Goal: Complete application form

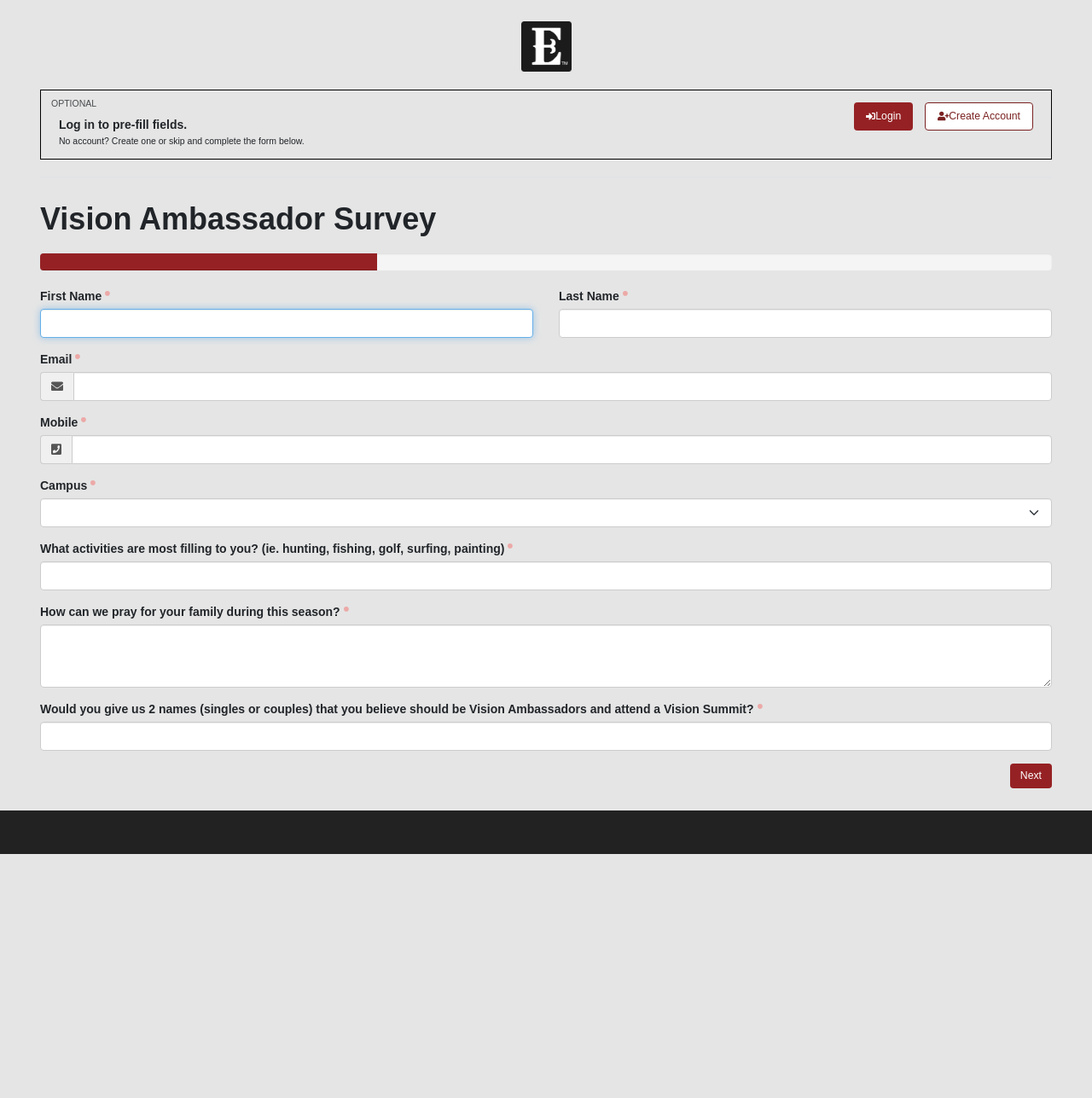
click at [209, 321] on input "First Name" at bounding box center [286, 322] width 493 height 29
type input "Nils"
type input "Ranneklev"
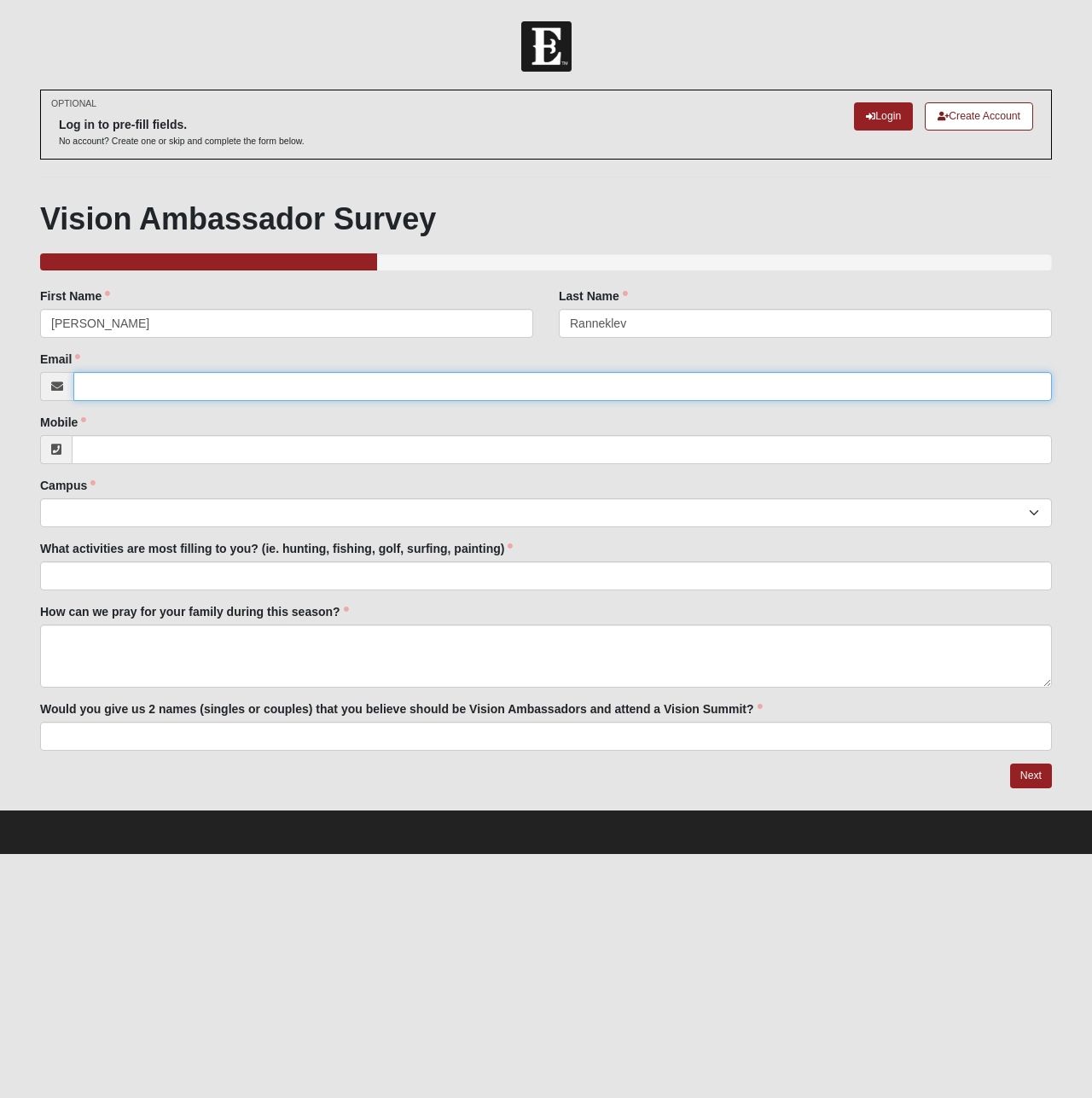
type input "[EMAIL_ADDRESS][DOMAIN_NAME]"
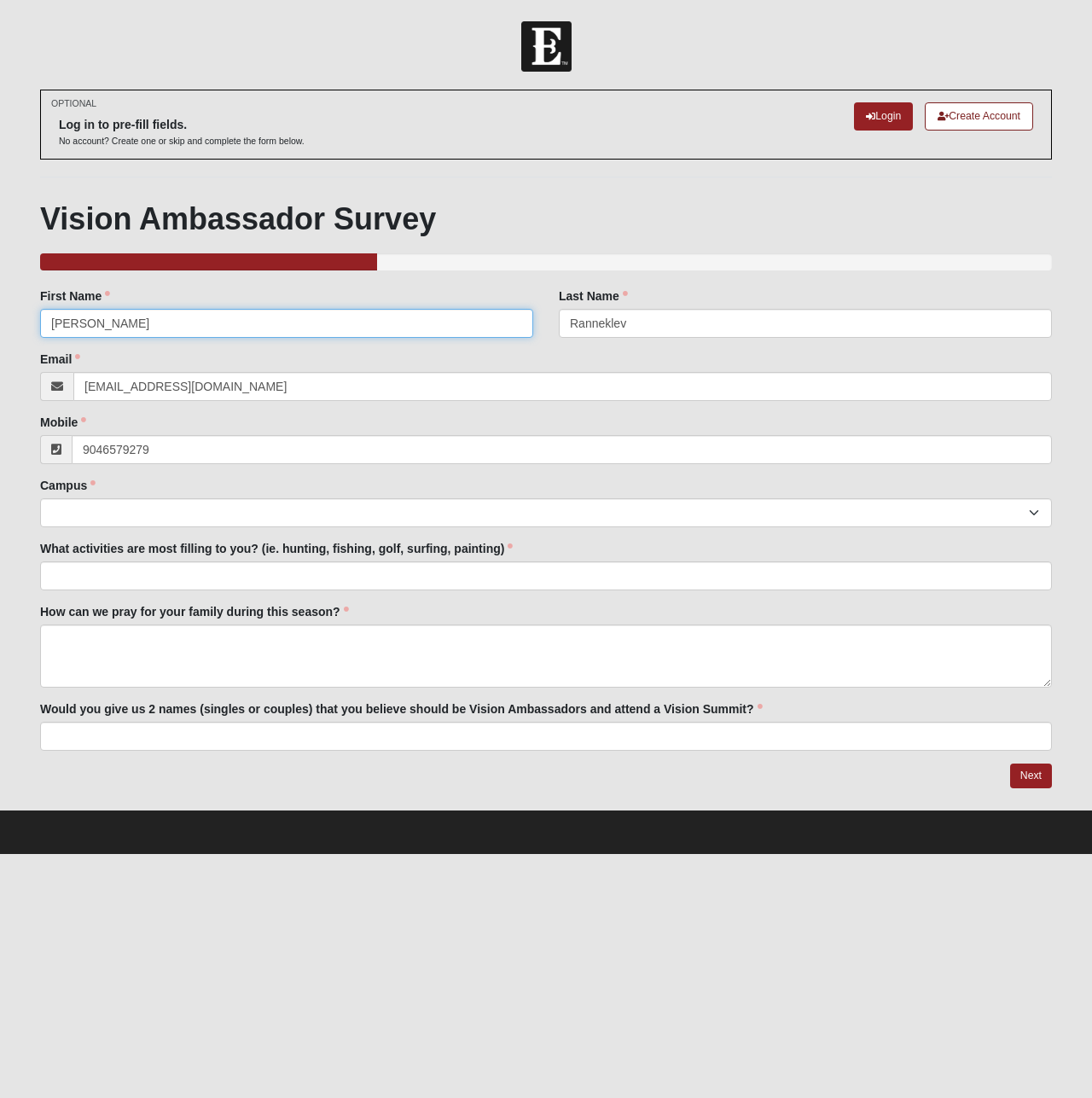
type input "[PHONE_NUMBER]"
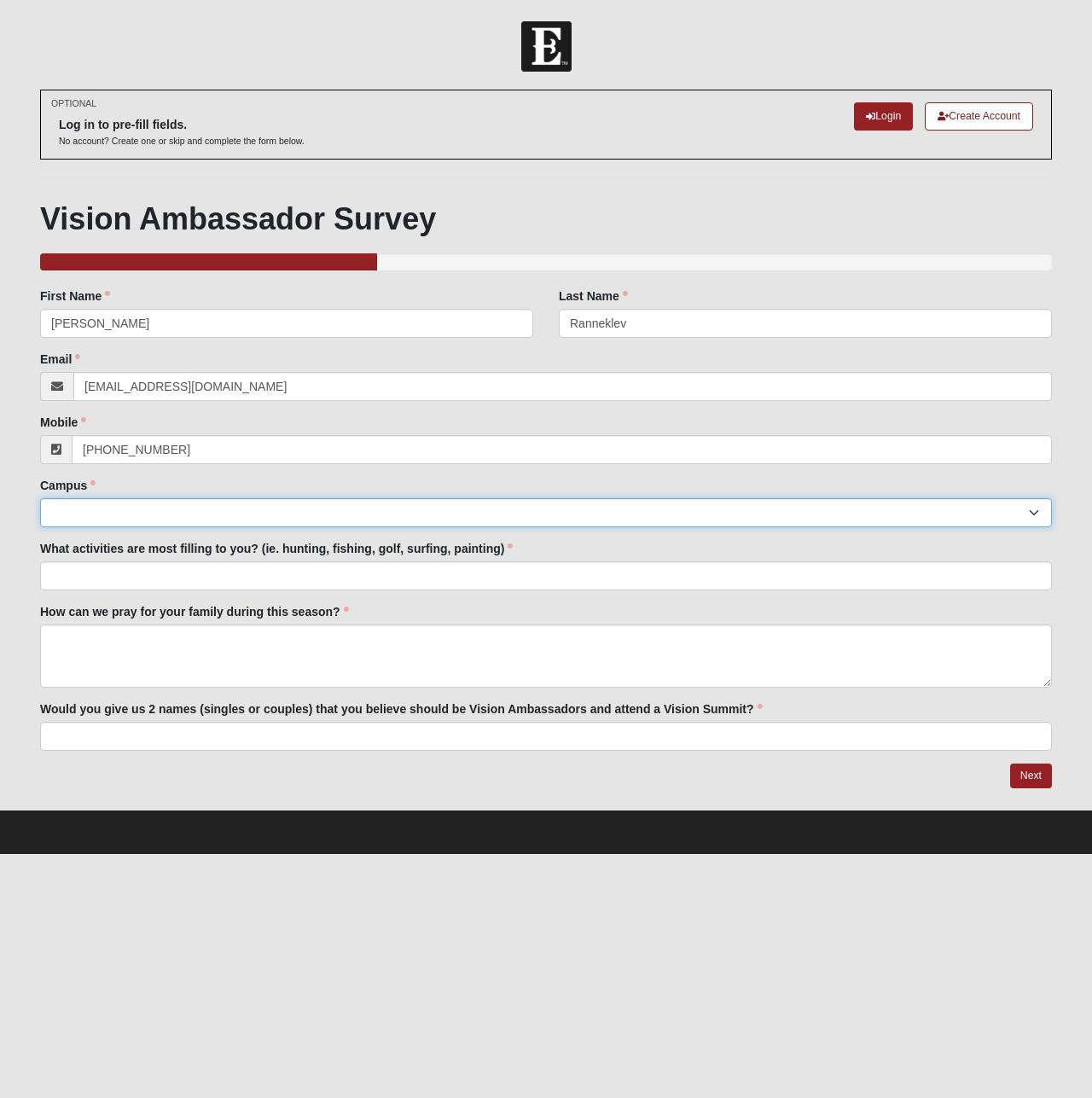
click at [112, 509] on select "Arlington Baymeadows Eleven22 Online Fleming Island Jesup Mandarin North Jax Or…" at bounding box center [546, 512] width 1012 height 29
select select "11"
click at [40, 498] on select "Arlington Baymeadows Eleven22 Online Fleming Island Jesup Mandarin North Jax Or…" at bounding box center [546, 512] width 1012 height 29
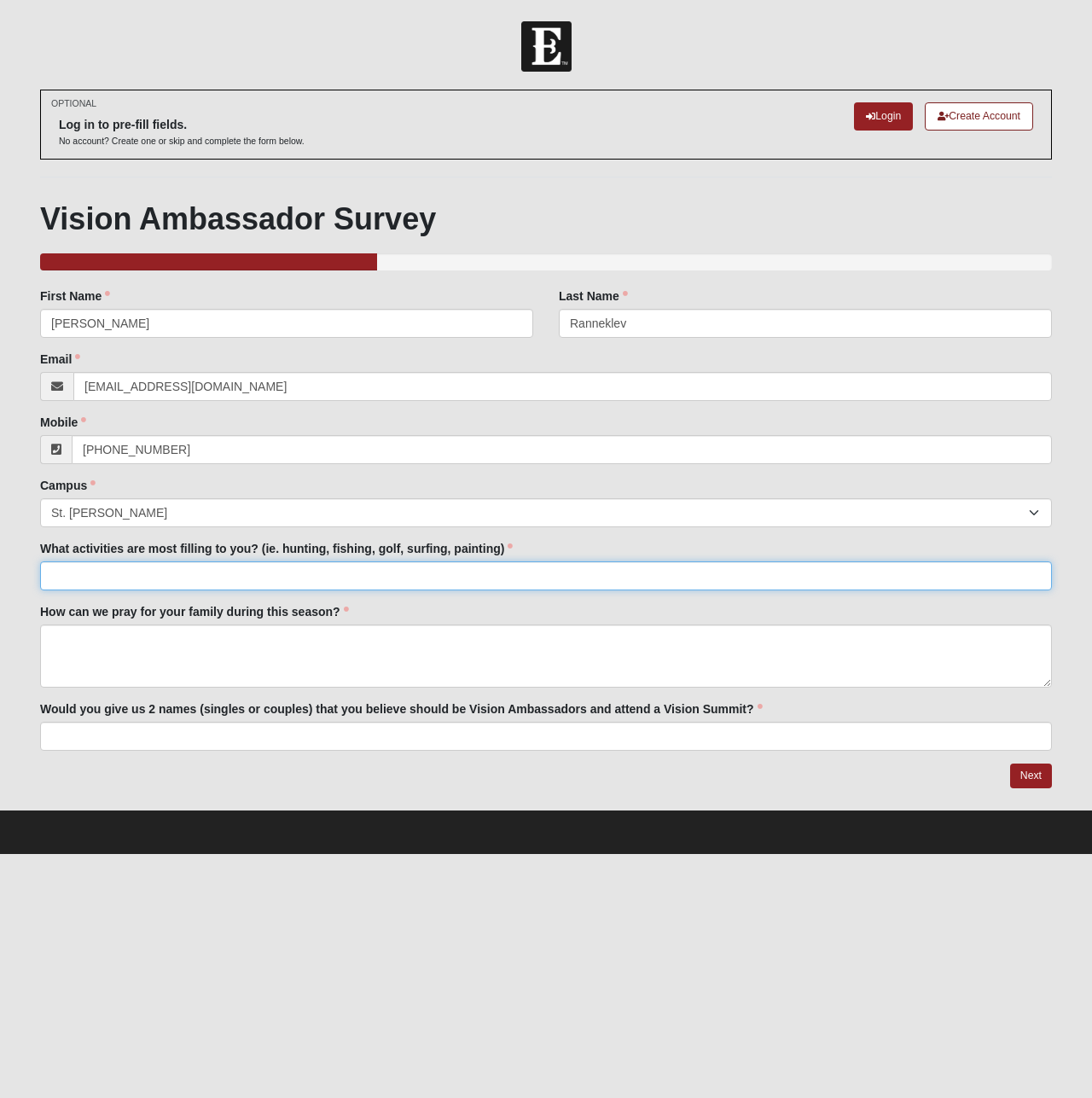
click at [90, 572] on input "What activities are most filling to you? (ie. hunting, fishing, golf, surfing, …" at bounding box center [546, 575] width 1012 height 29
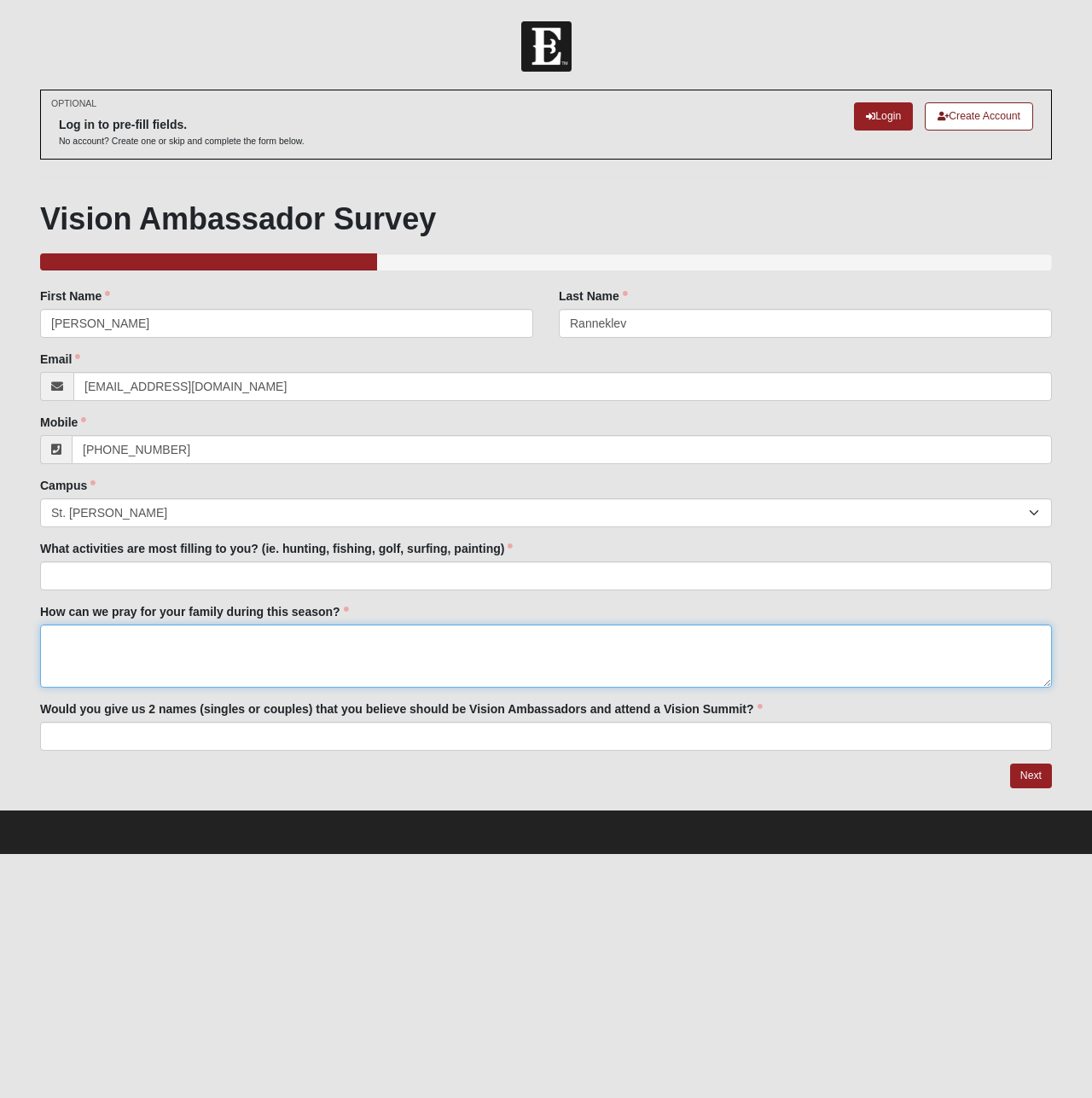
click at [131, 636] on textarea "How can we pray for your family during this season?" at bounding box center [546, 657] width 1012 height 63
type textarea "Laura's Mother Christine Wolle is recovering from Major heart Surgery at 85 yea…"
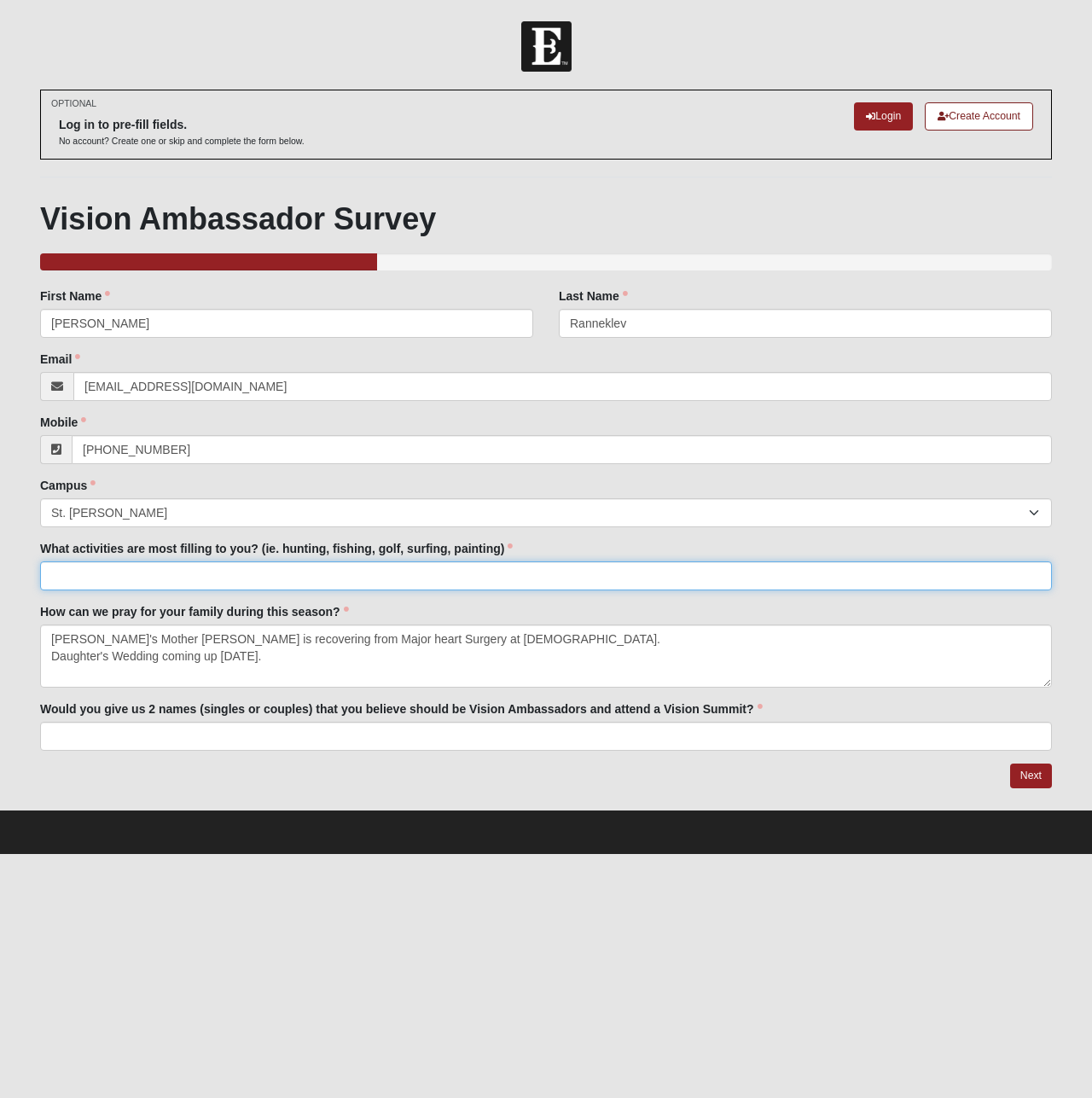
click at [113, 571] on input "What activities are most filling to you? (ie. hunting, fishing, golf, surfing, …" at bounding box center [546, 575] width 1012 height 29
type input "Fishing, Golf, Hanging out at firepit, Personal interaction with Eleven22 leade…"
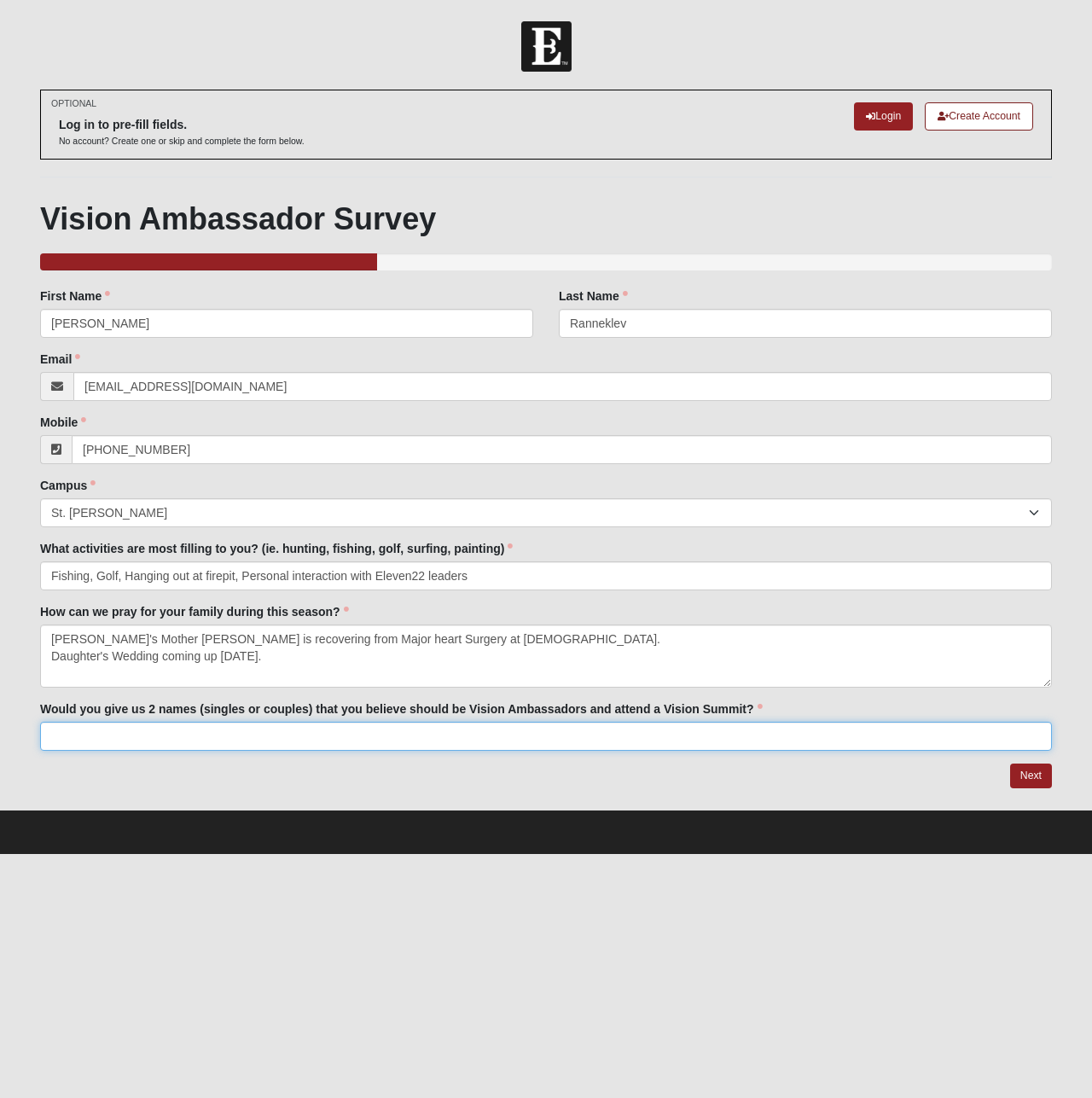
click at [78, 731] on input "Would you give us 2 names (singles or couples) that you believe should be Visio…" at bounding box center [546, 736] width 1012 height 29
click at [82, 734] on input "Geoff Otts, Ken Caplan (They may already be on the list)" at bounding box center [546, 736] width 1012 height 29
type input "Geoff & Cheryl Otts, Ken Caplan (They may already be on the list)"
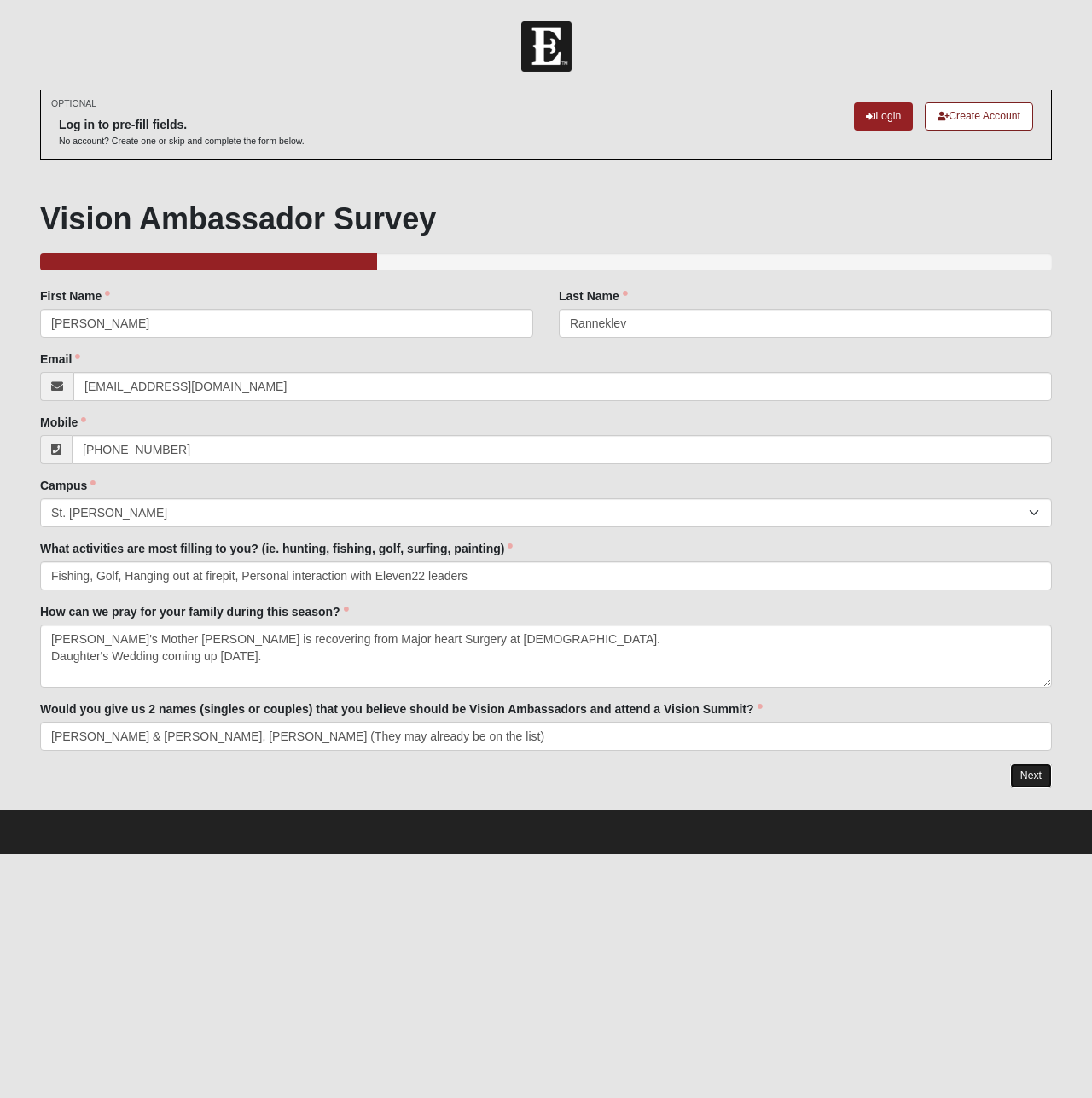
click at [1034, 772] on link "Next" at bounding box center [1031, 776] width 42 height 25
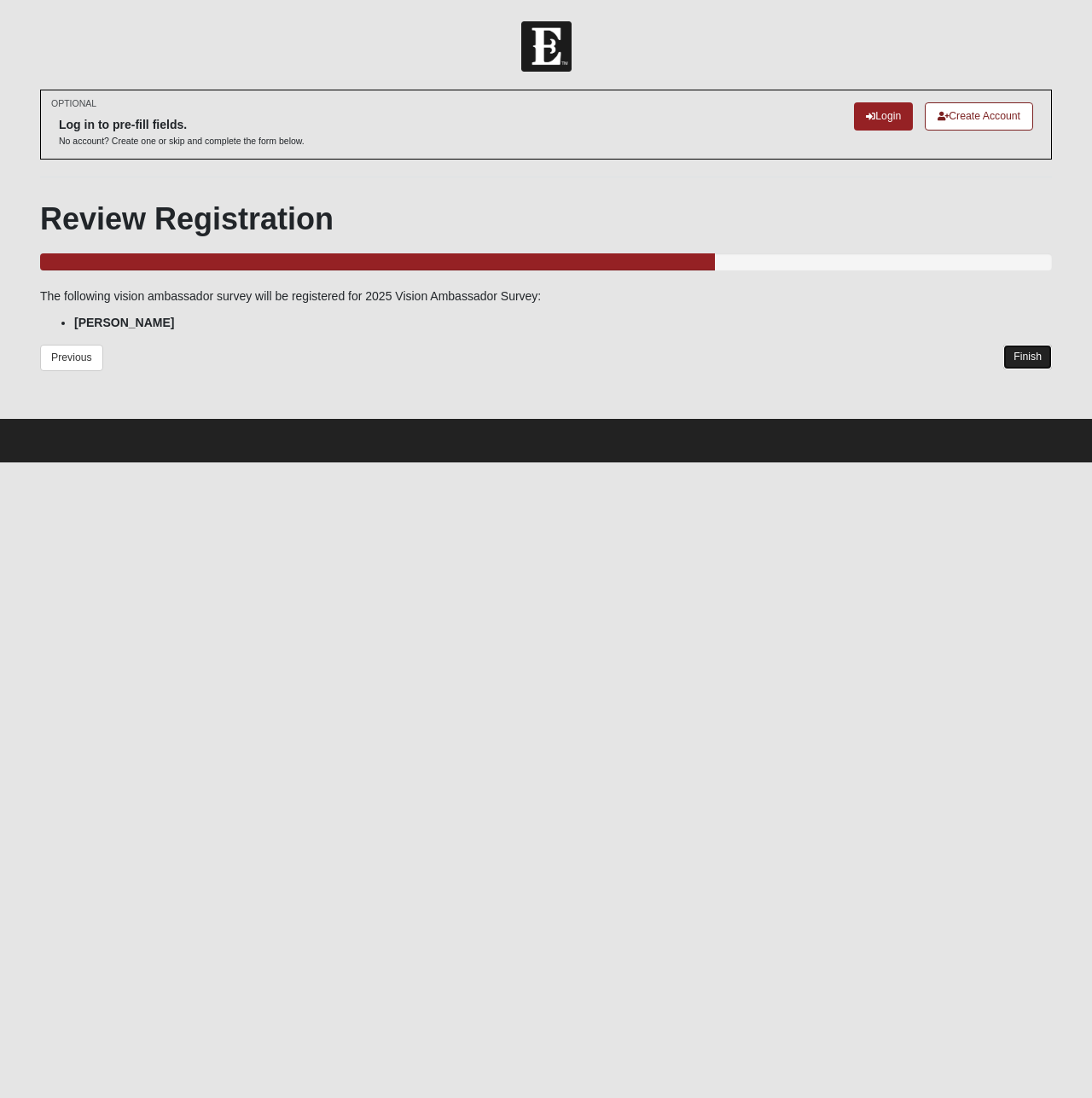
click at [1029, 354] on link "Finish" at bounding box center [1028, 357] width 49 height 25
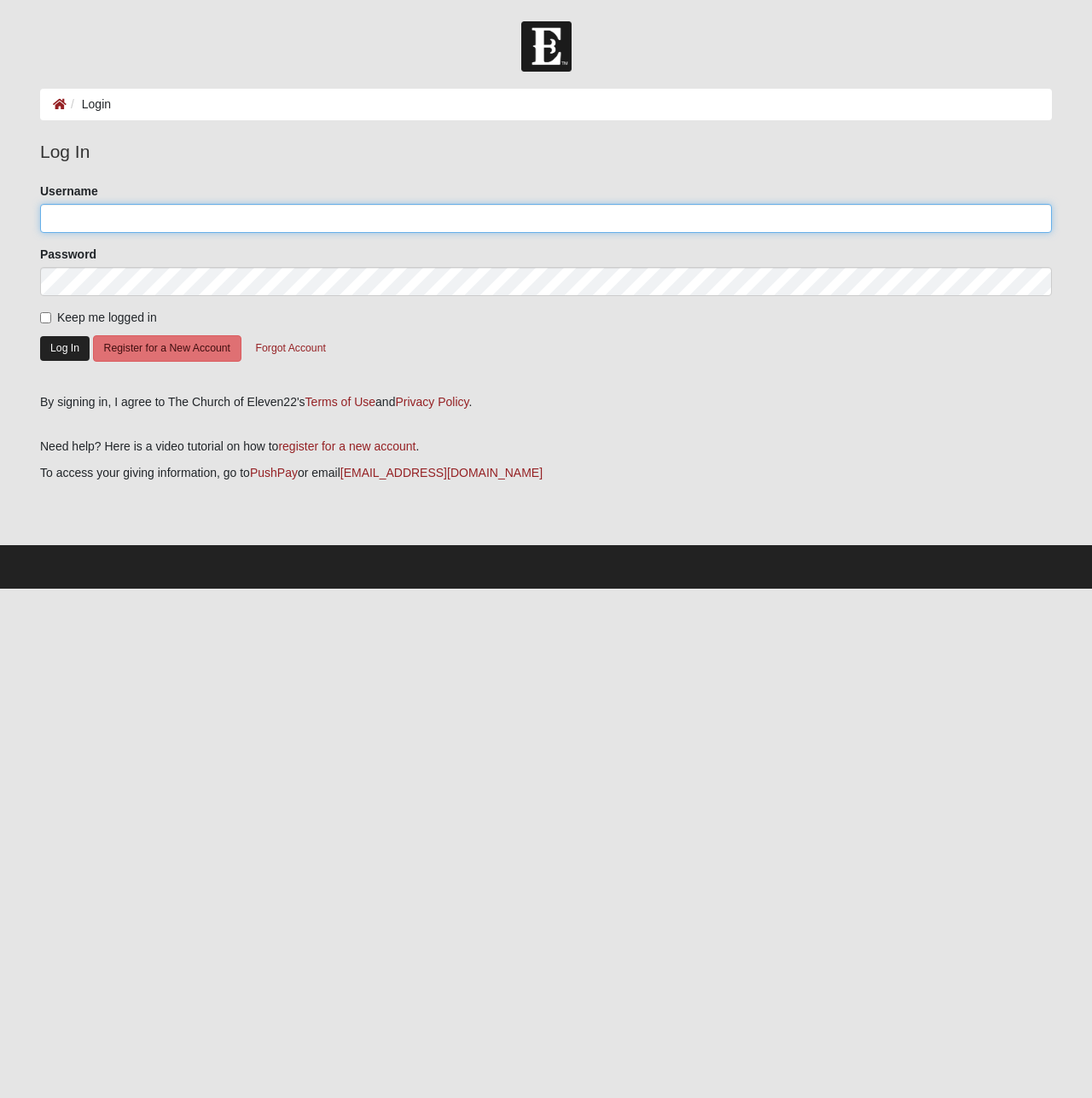
type input "nilsranneklev"
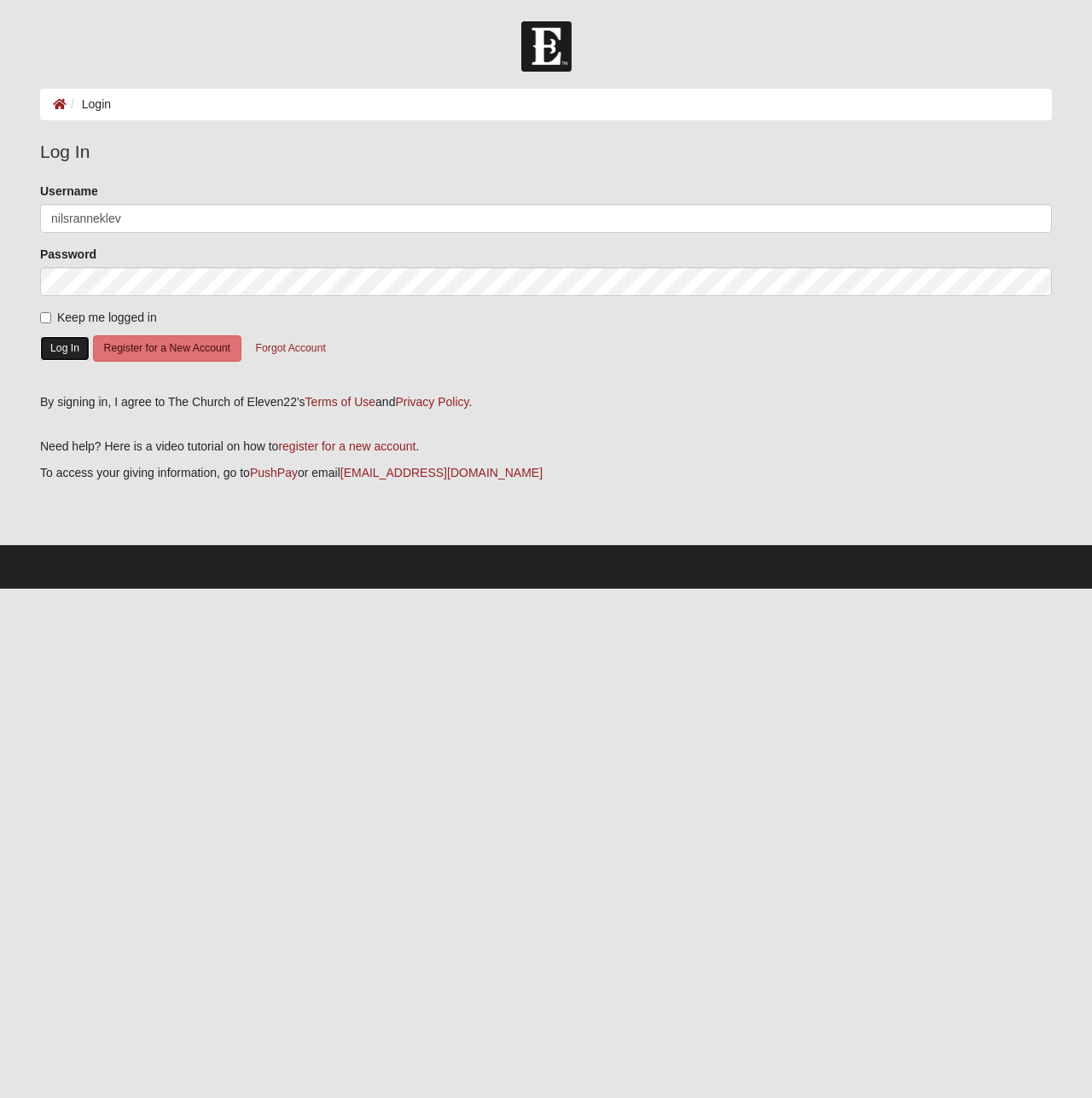
click at [67, 345] on button "Log In" at bounding box center [64, 348] width 50 height 25
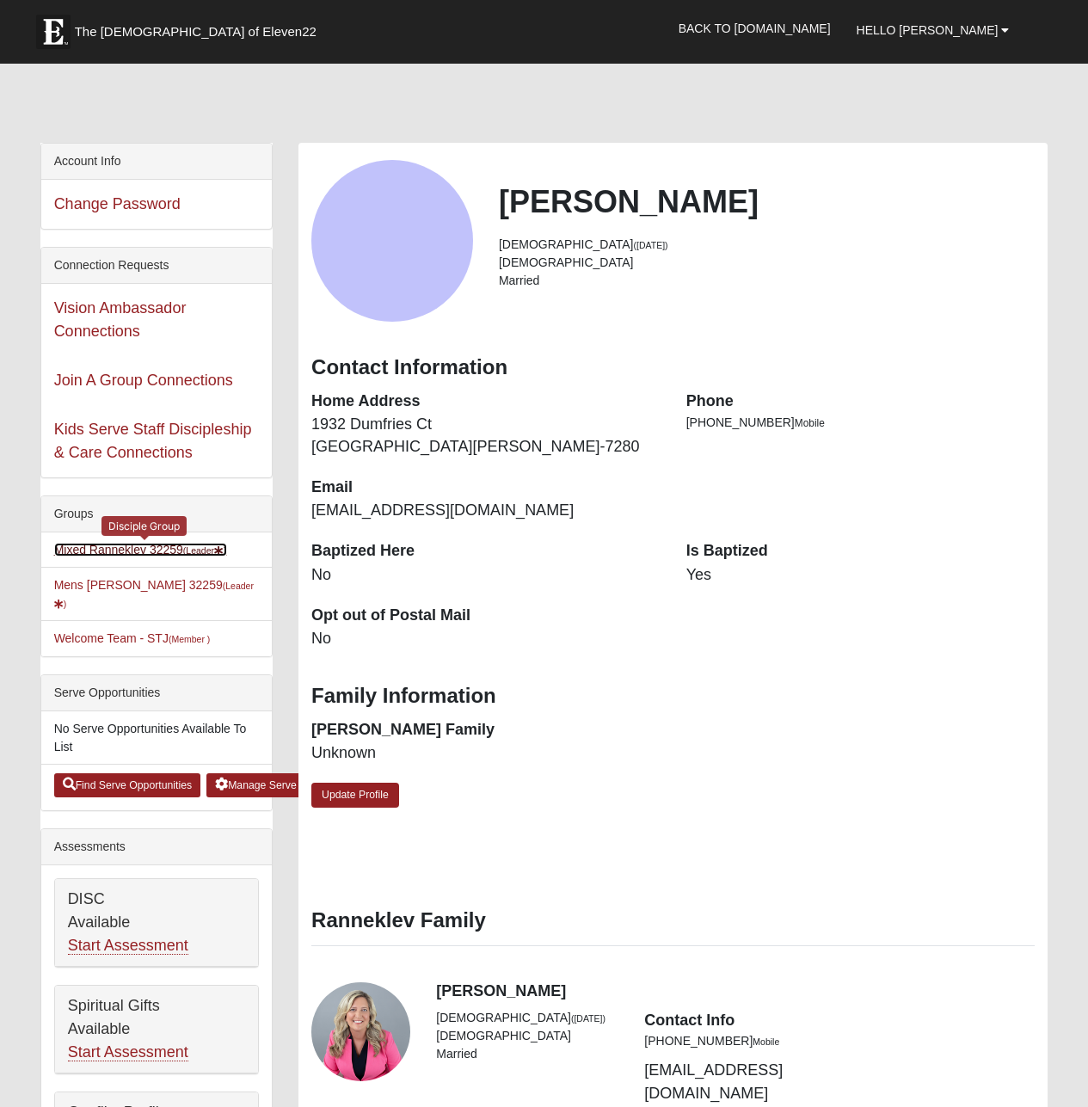
click at [123, 550] on link "Mixed Ranneklev 32259 (Leader )" at bounding box center [140, 550] width 173 height 14
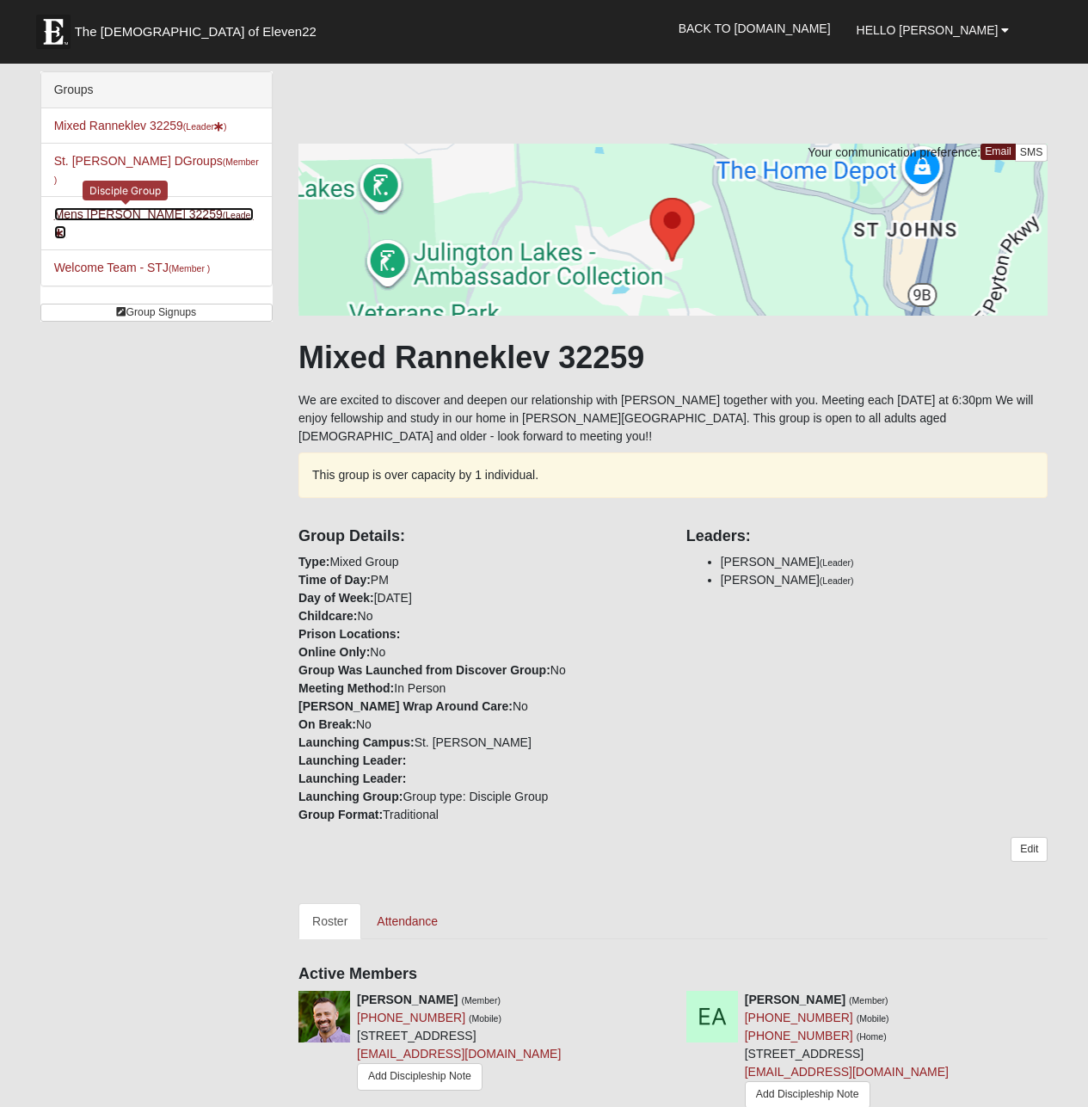
click at [88, 207] on link "Mens Otts 32259 (Leader )" at bounding box center [154, 223] width 200 height 32
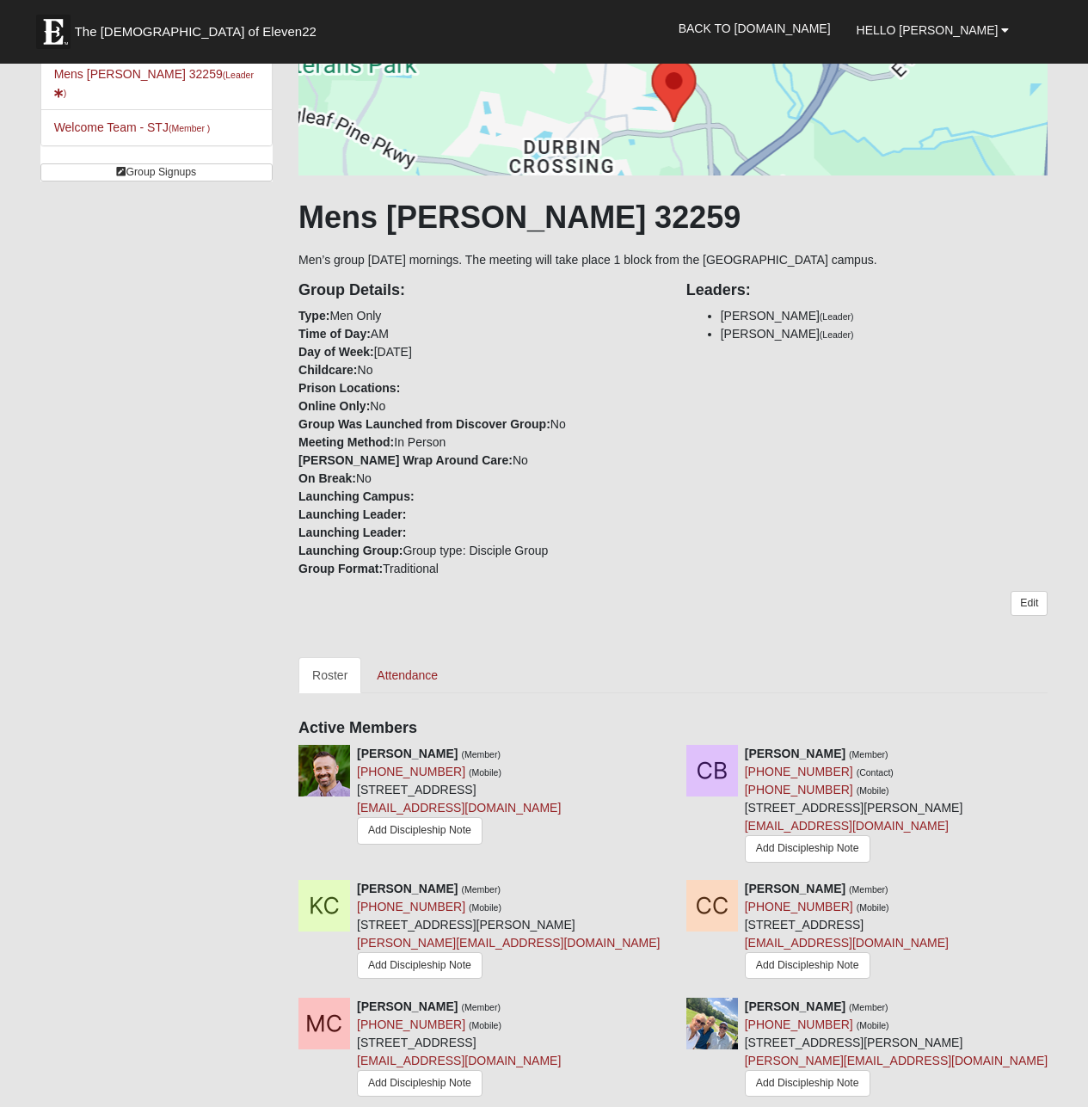
scroll to position [88, 0]
